Goal: Information Seeking & Learning: Learn about a topic

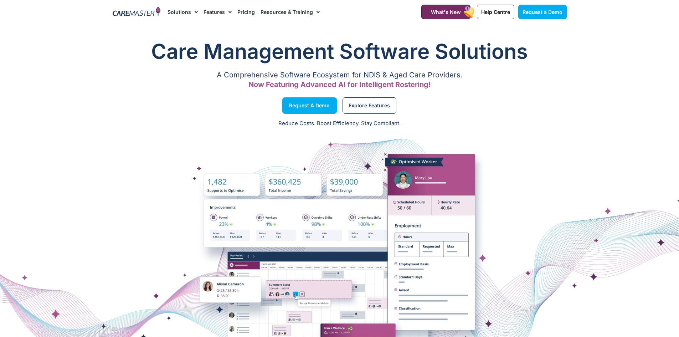
click at [217, 12] on link "Features" at bounding box center [217, 12] width 28 height 24
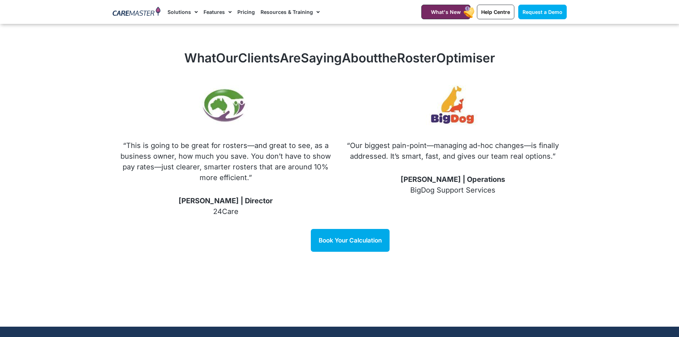
scroll to position [837, 0]
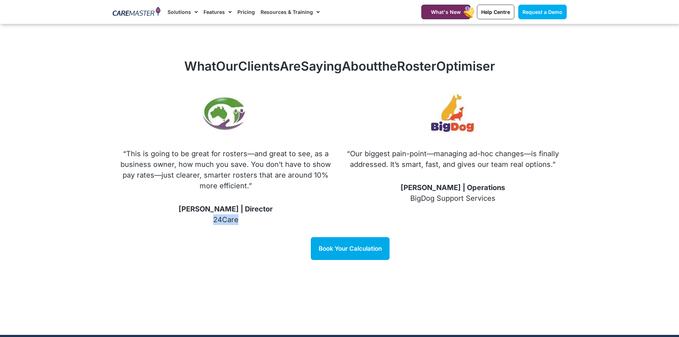
drag, startPoint x: 239, startPoint y: 211, endPoint x: 200, endPoint y: 212, distance: 39.6
click at [200, 212] on p "[PERSON_NAME] | Director 24Care" at bounding box center [226, 213] width 212 height 21
click at [278, 179] on p "“This is going to be great for rosters—and great to see, as a business owner, h…" at bounding box center [226, 169] width 212 height 43
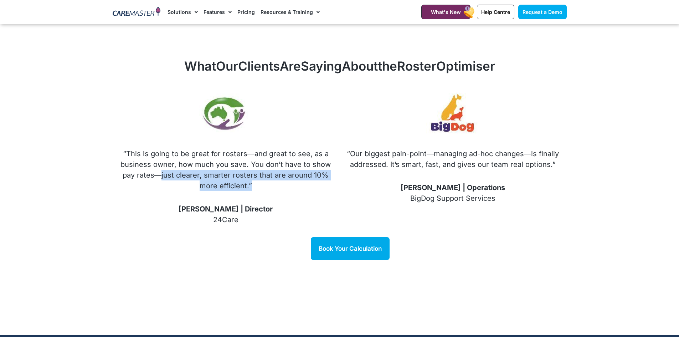
drag, startPoint x: 166, startPoint y: 167, endPoint x: 310, endPoint y: 175, distance: 143.8
click at [310, 174] on p "“This is going to be great for rosters—and great to see, as a business owner, h…" at bounding box center [226, 169] width 212 height 43
